Goal: Task Accomplishment & Management: Use online tool/utility

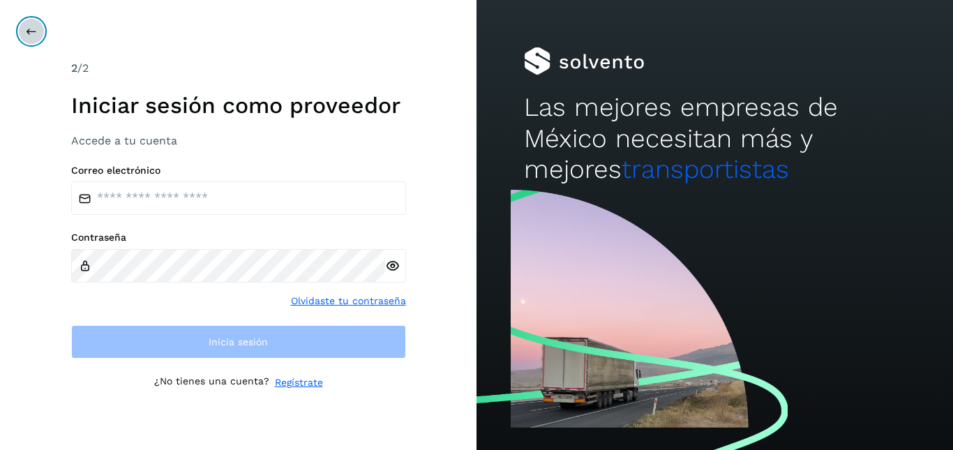
click at [28, 26] on icon at bounding box center [31, 31] width 11 height 11
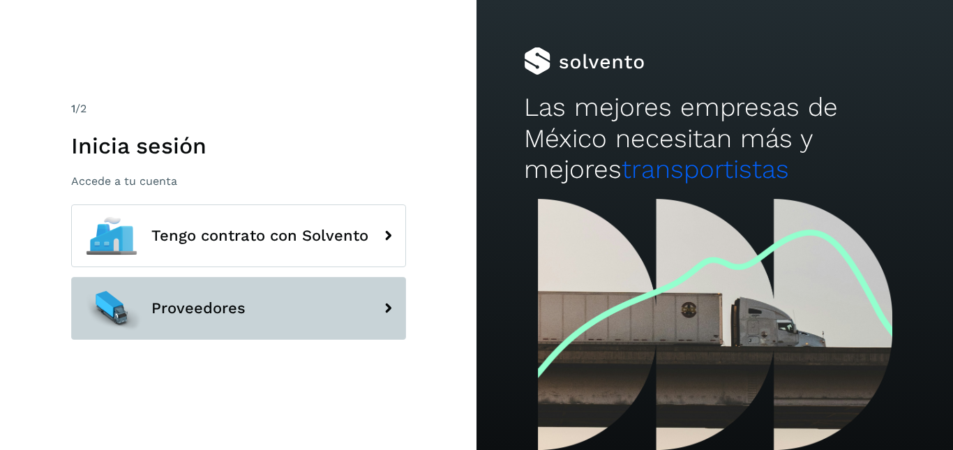
click at [261, 313] on button "Proveedores" at bounding box center [238, 308] width 335 height 63
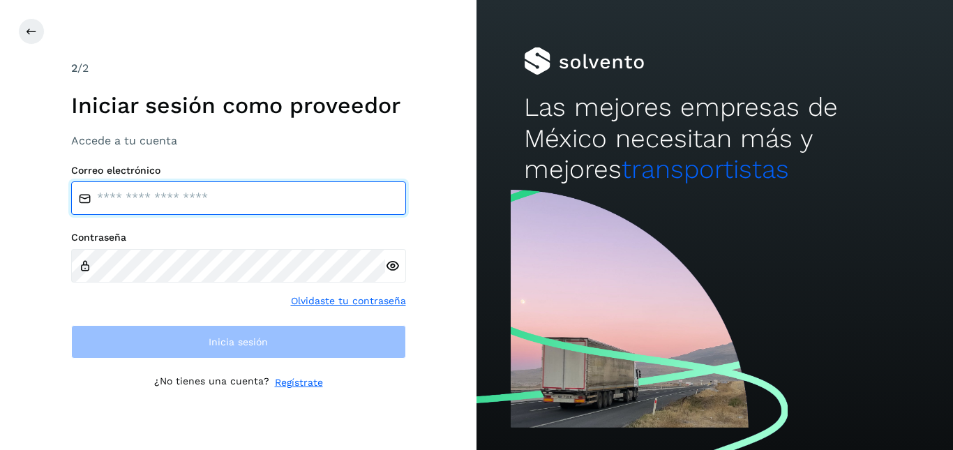
click at [264, 193] on input "email" at bounding box center [238, 197] width 335 height 33
type input "**********"
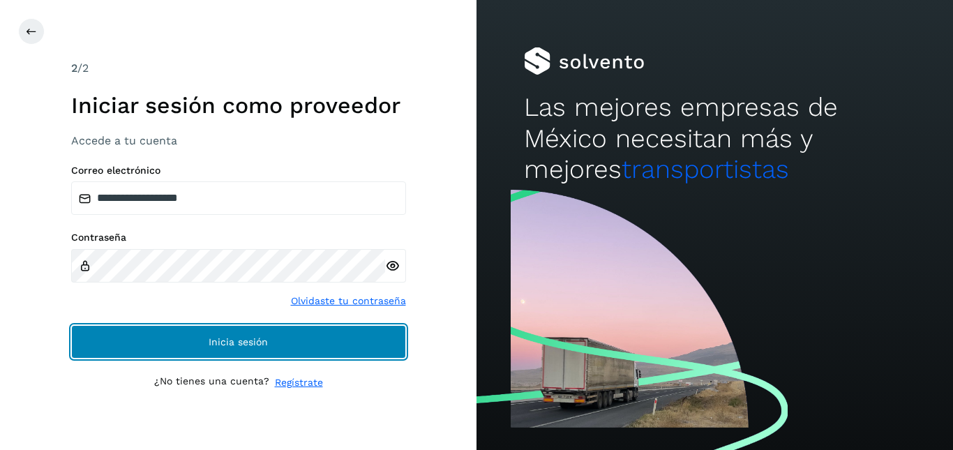
click at [314, 340] on button "Inicia sesión" at bounding box center [238, 341] width 335 height 33
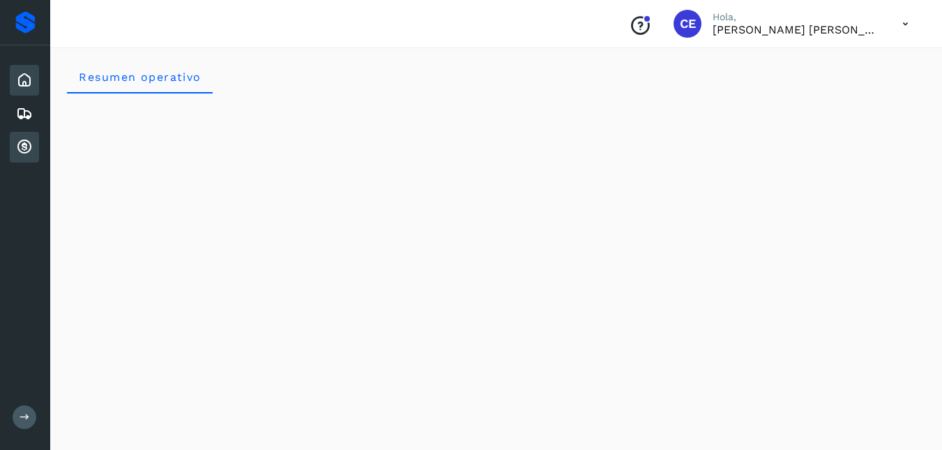
click at [17, 136] on div "Cuentas por cobrar" at bounding box center [24, 147] width 29 height 31
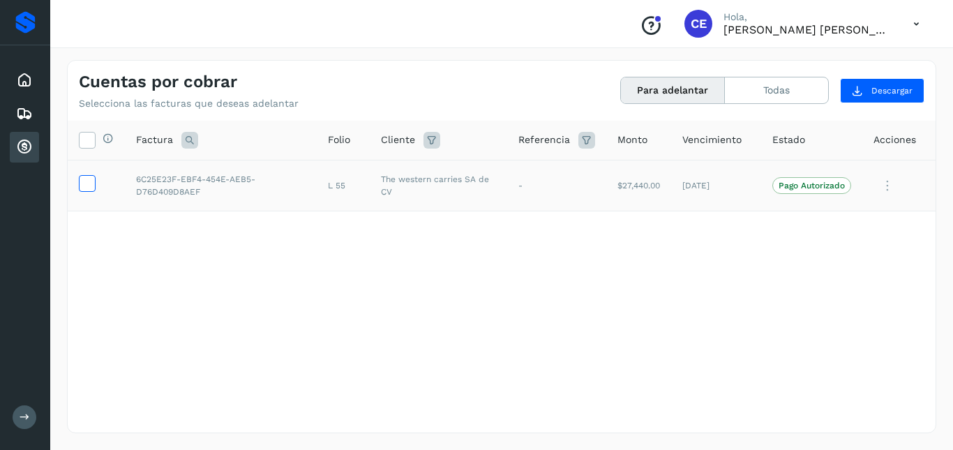
click at [86, 184] on icon at bounding box center [87, 182] width 15 height 15
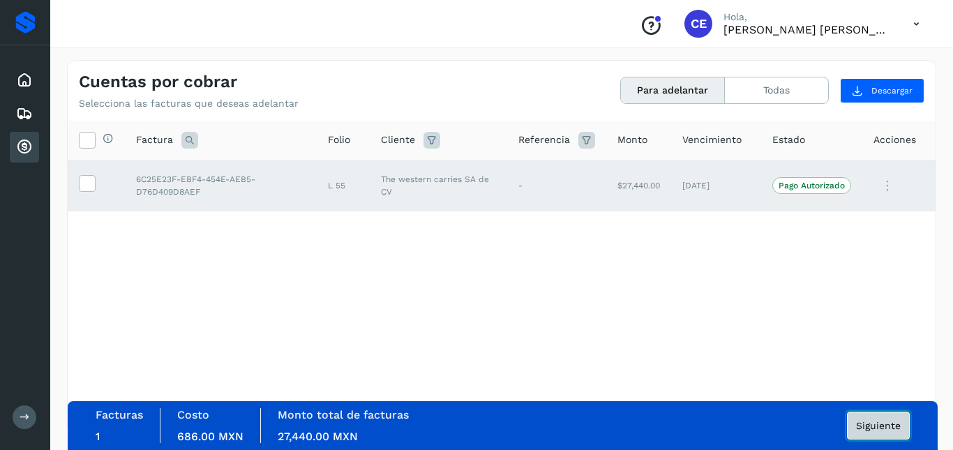
click at [886, 419] on button "Siguiente" at bounding box center [878, 426] width 63 height 28
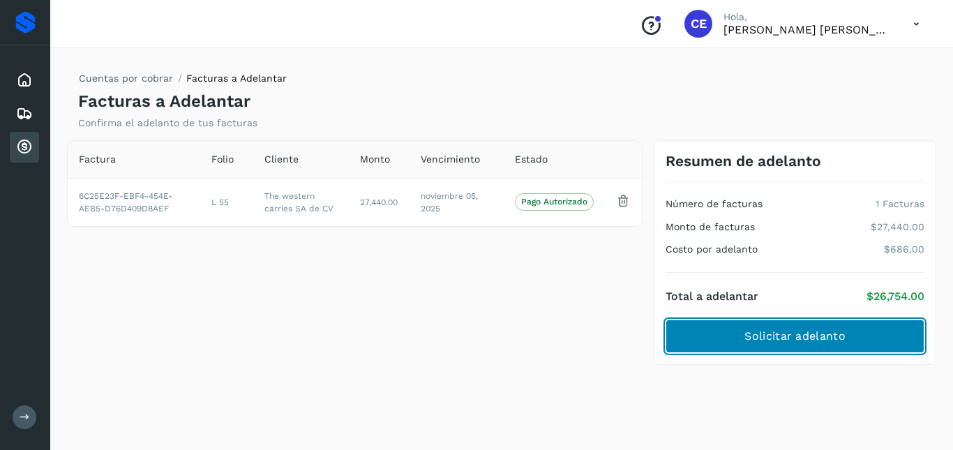
click at [791, 330] on span "Solicitar adelanto" at bounding box center [794, 336] width 100 height 15
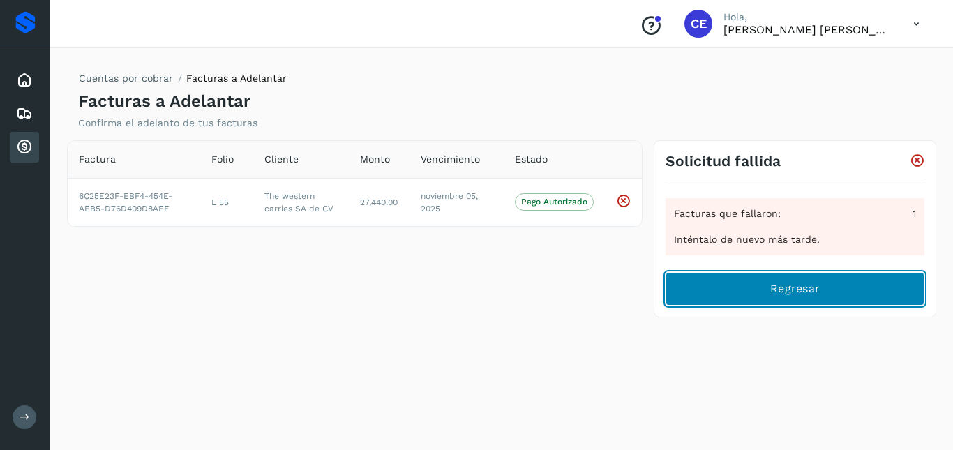
click at [760, 291] on button "Regresar" at bounding box center [795, 288] width 259 height 33
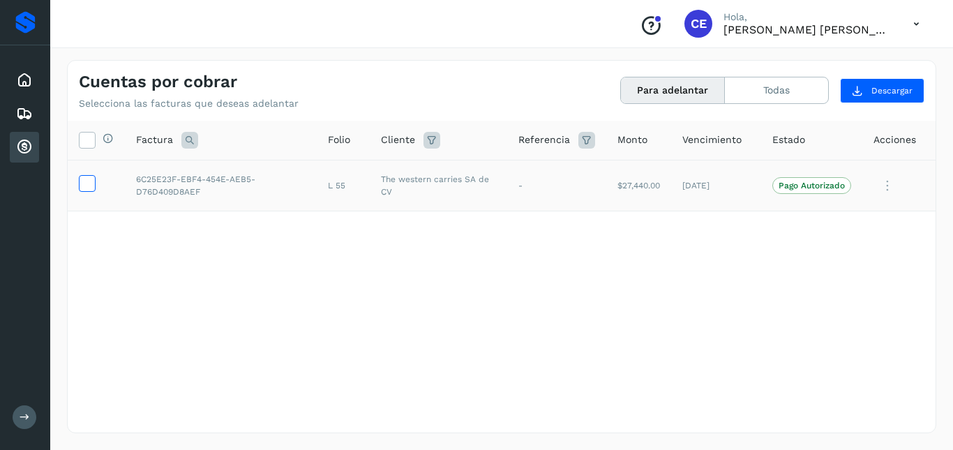
click at [87, 184] on icon at bounding box center [87, 182] width 15 height 15
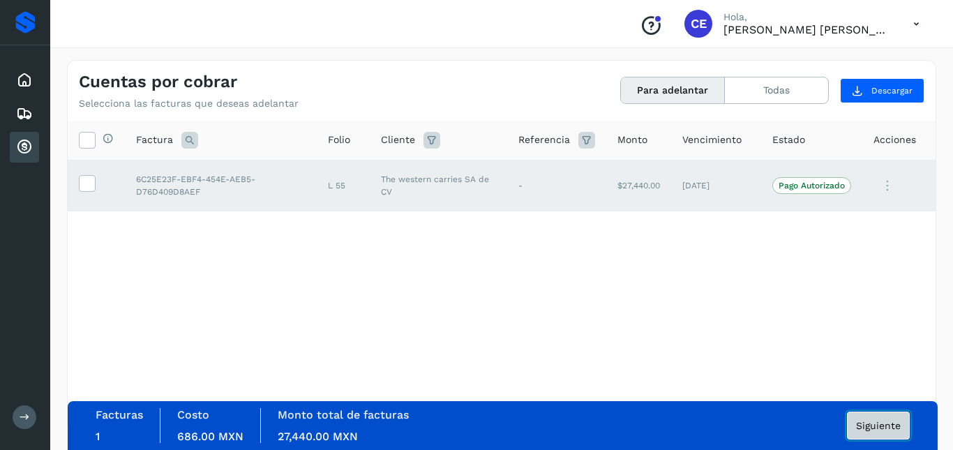
click at [879, 428] on span "Siguiente" at bounding box center [878, 426] width 45 height 10
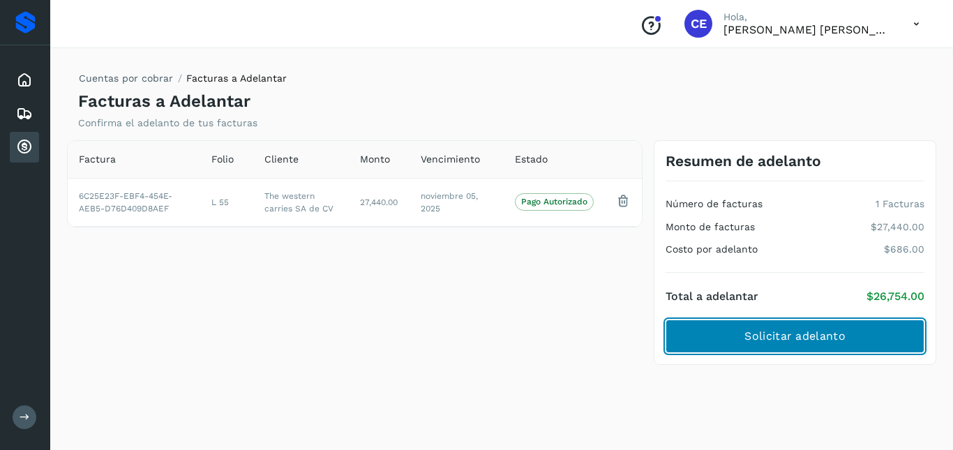
click at [844, 342] on span "Solicitar adelanto" at bounding box center [794, 336] width 100 height 15
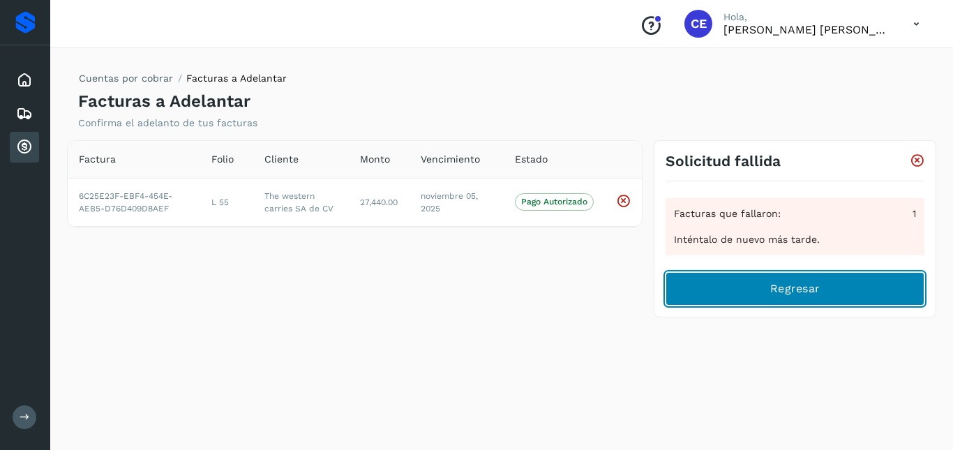
click at [824, 285] on button "Regresar" at bounding box center [795, 288] width 259 height 33
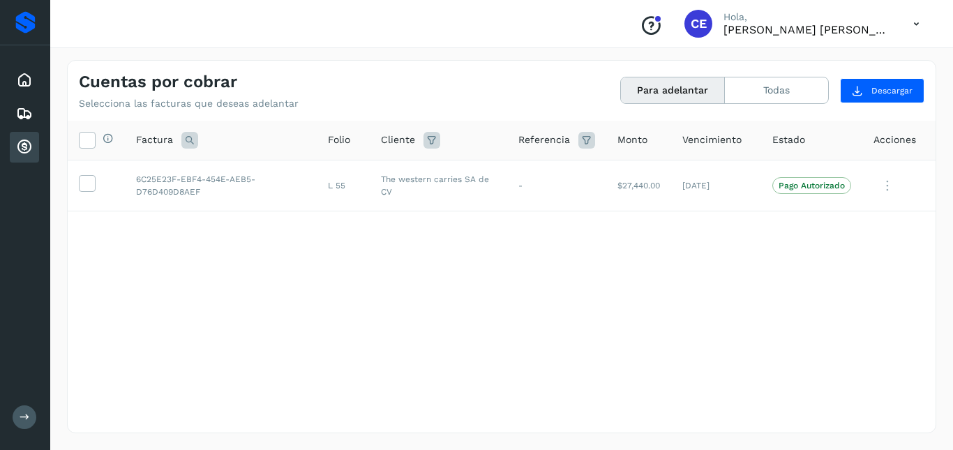
click at [915, 17] on icon at bounding box center [916, 24] width 29 height 29
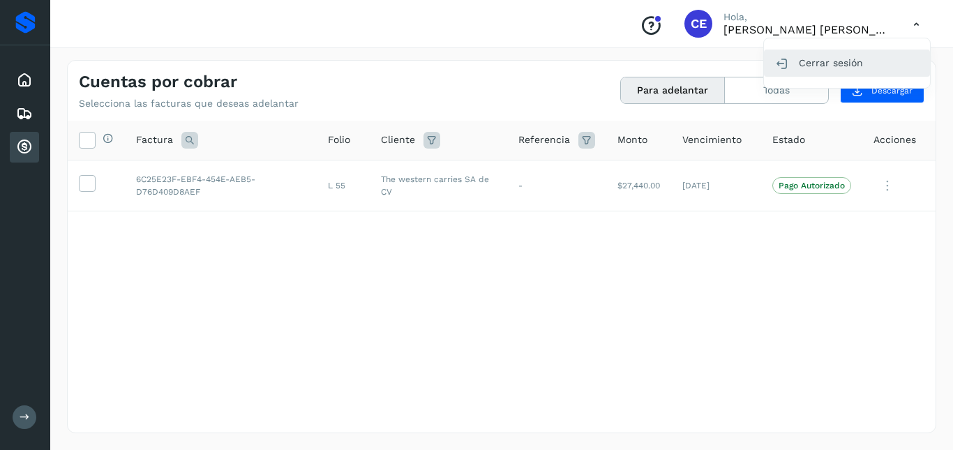
click at [829, 57] on div "Cerrar sesión" at bounding box center [847, 63] width 166 height 27
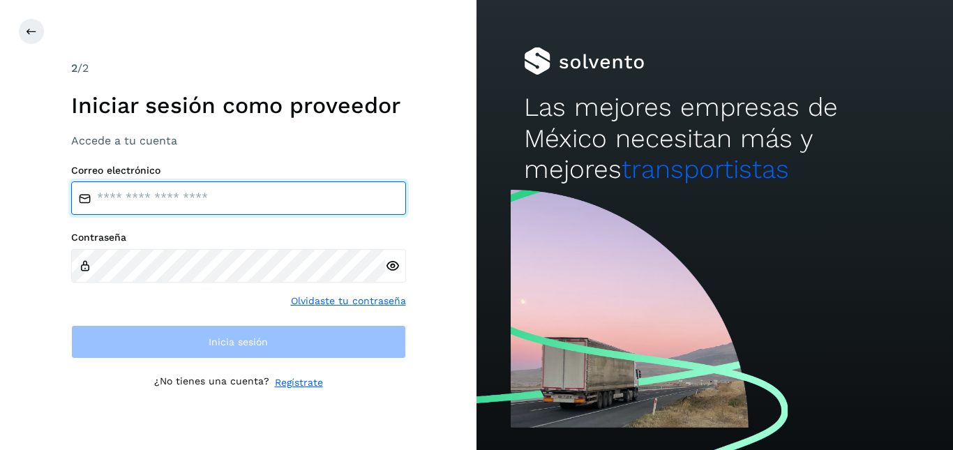
click at [188, 197] on input "email" at bounding box center [238, 197] width 335 height 33
type input "**********"
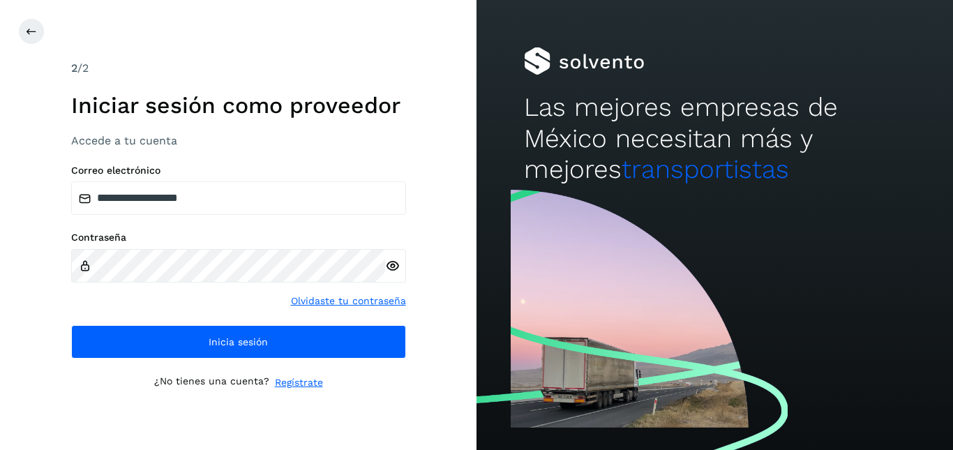
click at [390, 261] on icon at bounding box center [392, 266] width 15 height 15
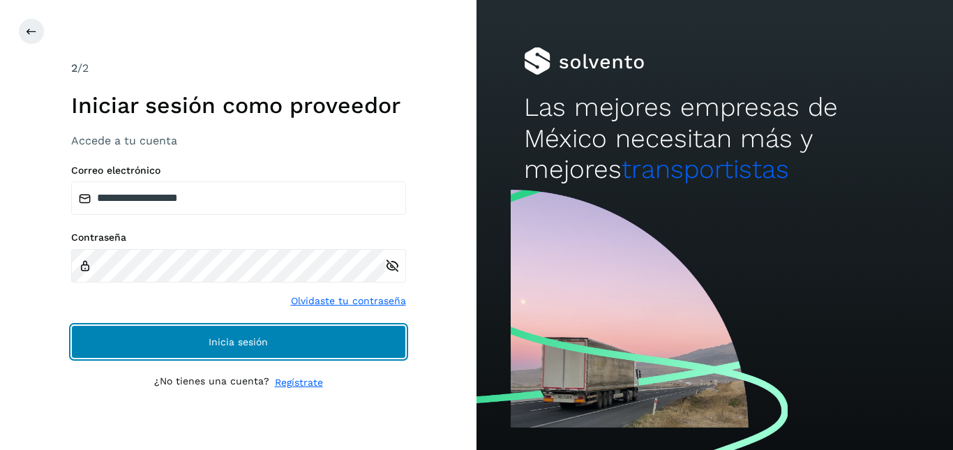
click at [239, 333] on button "Inicia sesión" at bounding box center [238, 341] width 335 height 33
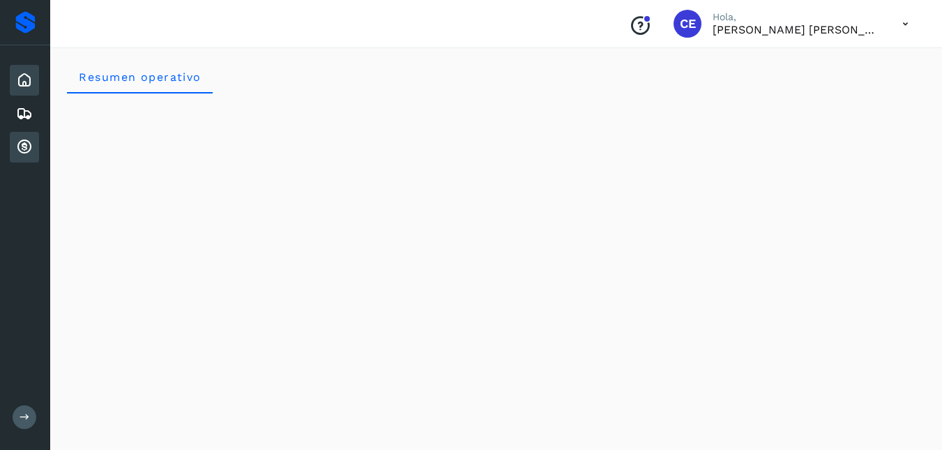
click at [23, 146] on icon at bounding box center [24, 147] width 17 height 17
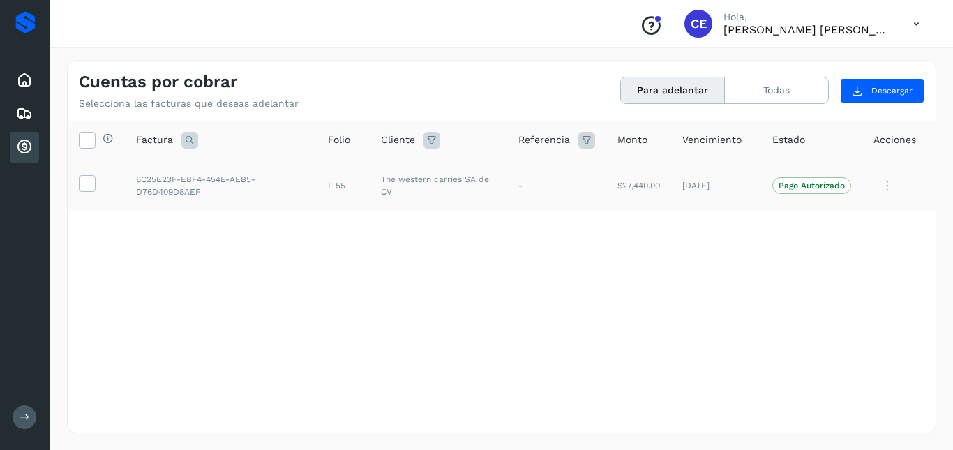
drag, startPoint x: 83, startPoint y: 181, endPoint x: 102, endPoint y: 177, distance: 19.2
click at [84, 180] on icon at bounding box center [87, 182] width 15 height 15
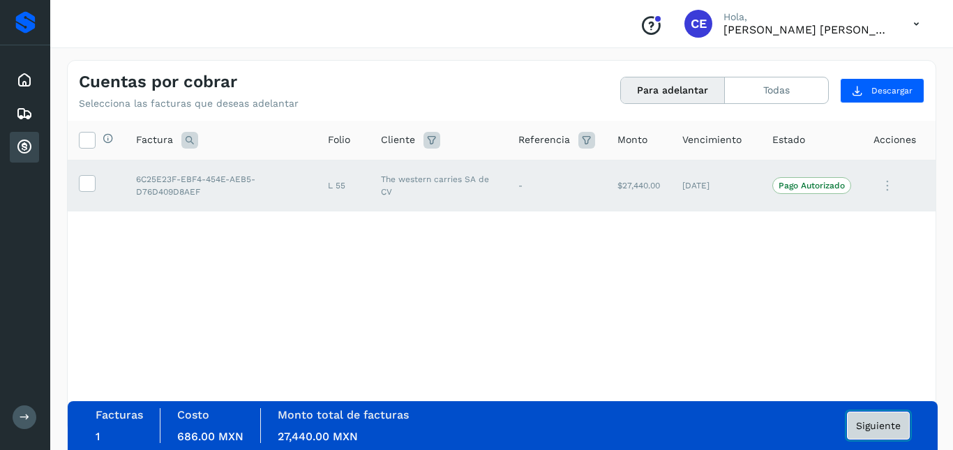
click at [873, 425] on span "Siguiente" at bounding box center [878, 426] width 45 height 10
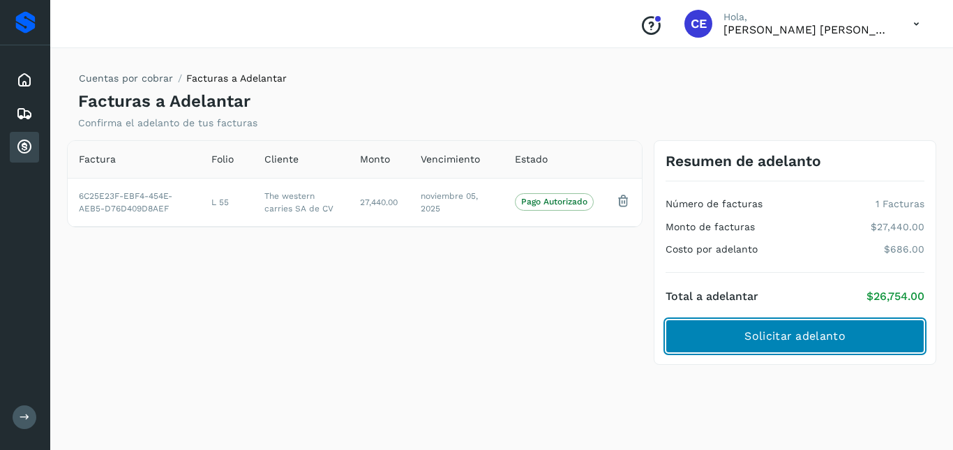
click at [790, 323] on button "Solicitar adelanto" at bounding box center [795, 335] width 259 height 33
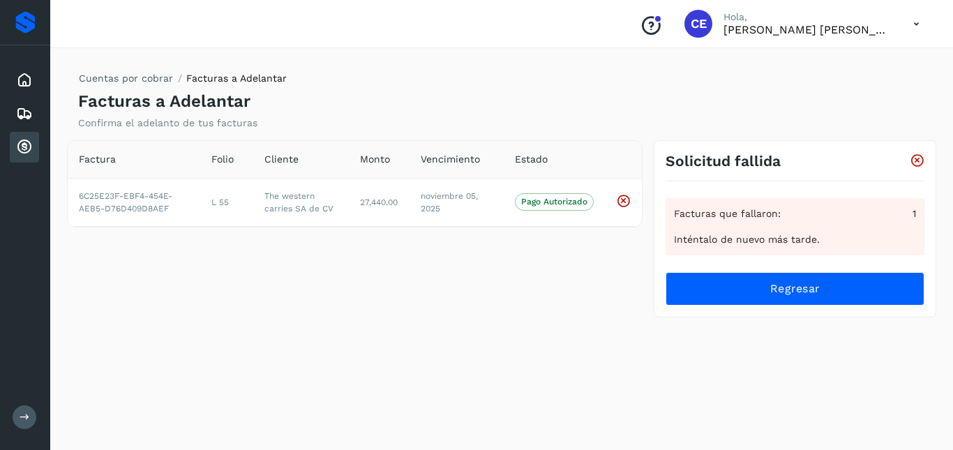
click at [914, 24] on icon at bounding box center [916, 24] width 29 height 29
click at [827, 54] on div "Cerrar sesión" at bounding box center [847, 63] width 166 height 27
